Goal: Navigation & Orientation: Find specific page/section

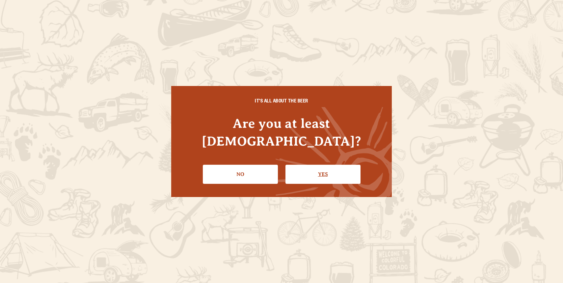
click at [314, 168] on link "Yes" at bounding box center [323, 174] width 75 height 19
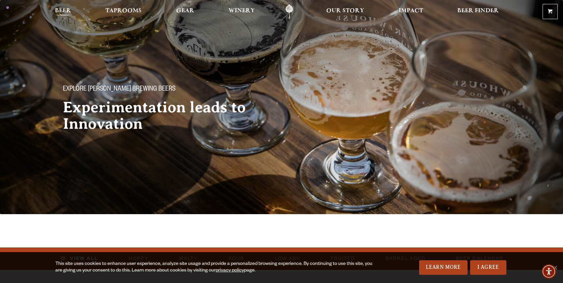
click at [60, 11] on span "Beer" at bounding box center [63, 10] width 16 height 5
click at [61, 10] on span "Beer" at bounding box center [63, 10] width 16 height 5
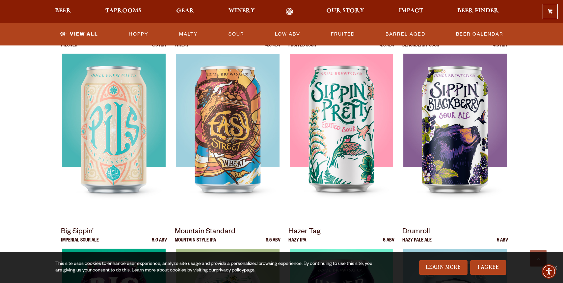
scroll to position [497, 0]
